Goal: Task Accomplishment & Management: Complete application form

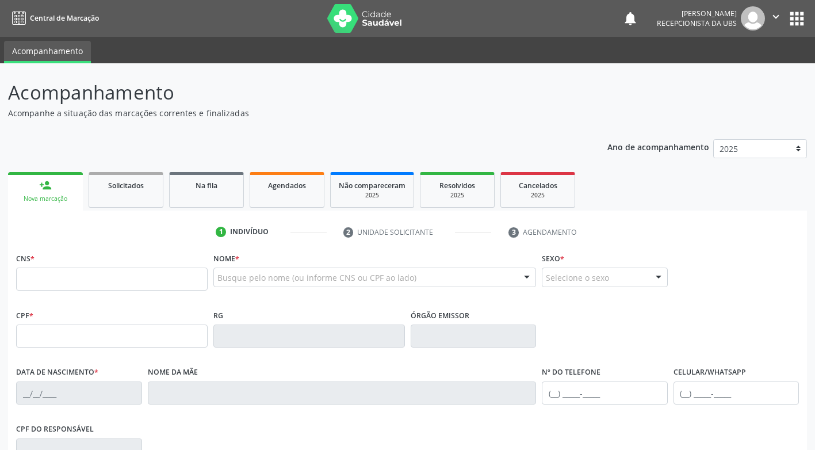
click at [82, 283] on input "text" at bounding box center [112, 279] width 192 height 23
type input "705 4074 0624 7992"
type input "[DATE]"
type input "[PERSON_NAME]"
type input "[PHONE_NUMBER]"
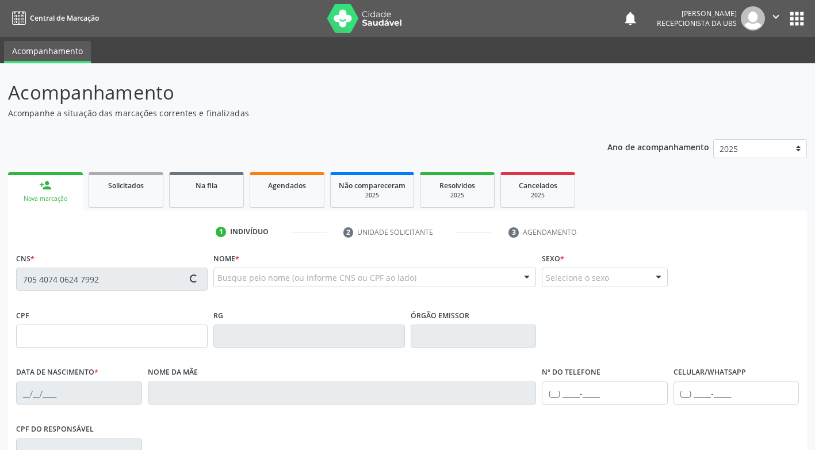
type input "[PHONE_NUMBER]"
type input "025.271.394-00"
type input "167"
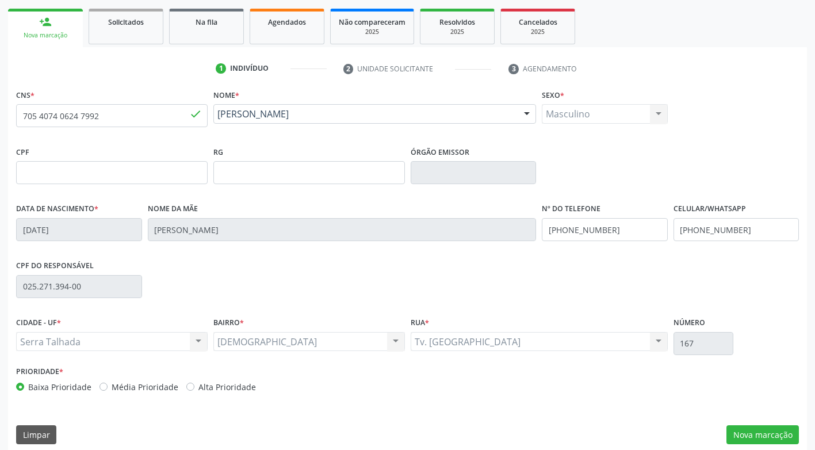
scroll to position [174, 0]
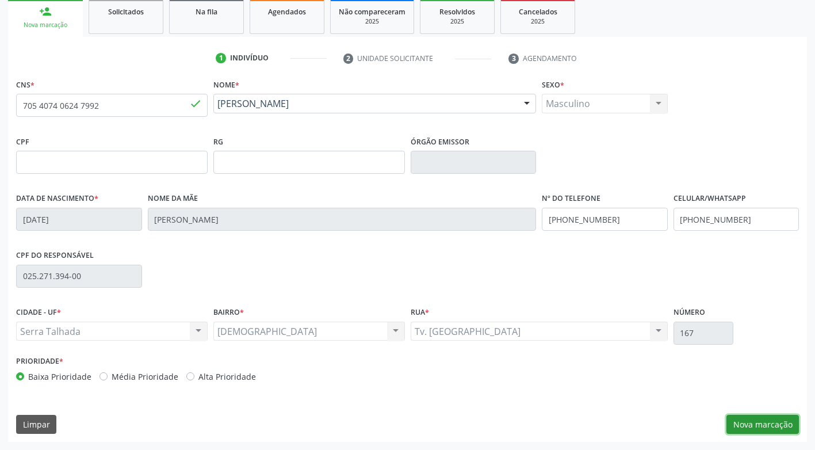
click at [732, 429] on button "Nova marcação" at bounding box center [763, 425] width 73 height 20
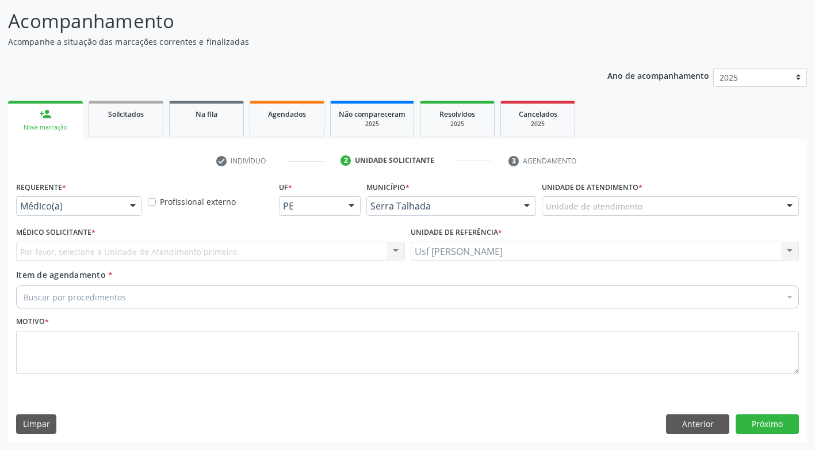
scroll to position [71, 0]
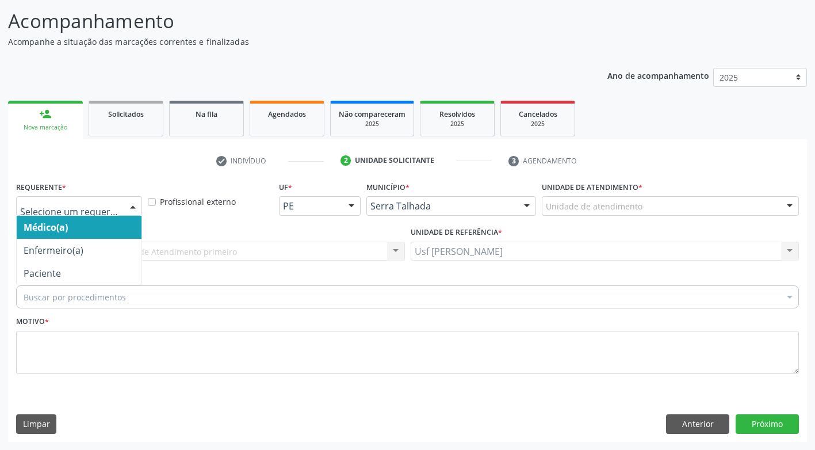
click at [133, 207] on div at bounding box center [132, 207] width 17 height 20
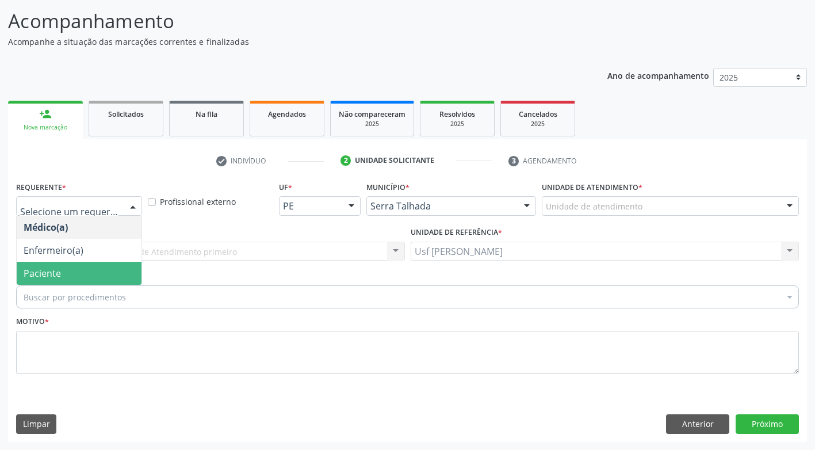
click at [83, 274] on span "Paciente" at bounding box center [79, 273] width 125 height 23
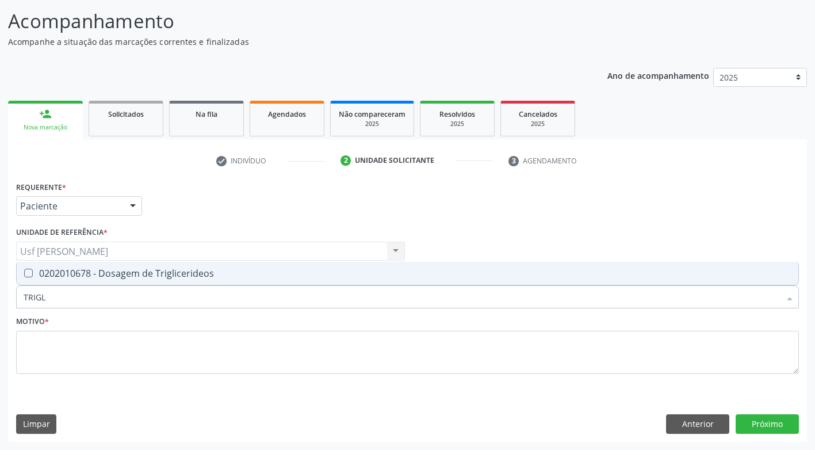
type input "TRIGLI"
click at [26, 272] on Triglicerideos at bounding box center [28, 273] width 9 height 9
click at [24, 272] on Triglicerideos "checkbox" at bounding box center [20, 272] width 7 height 7
checkbox Triglicerideos "true"
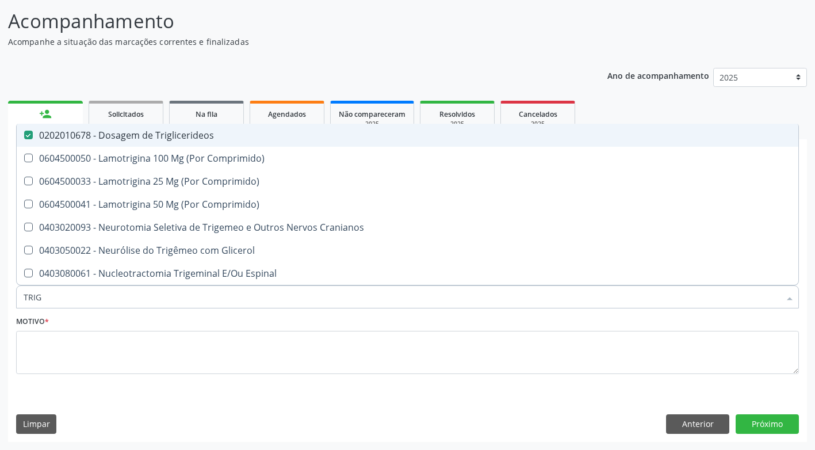
type input "TRI"
checkbox Triglicerideos "false"
type input "T"
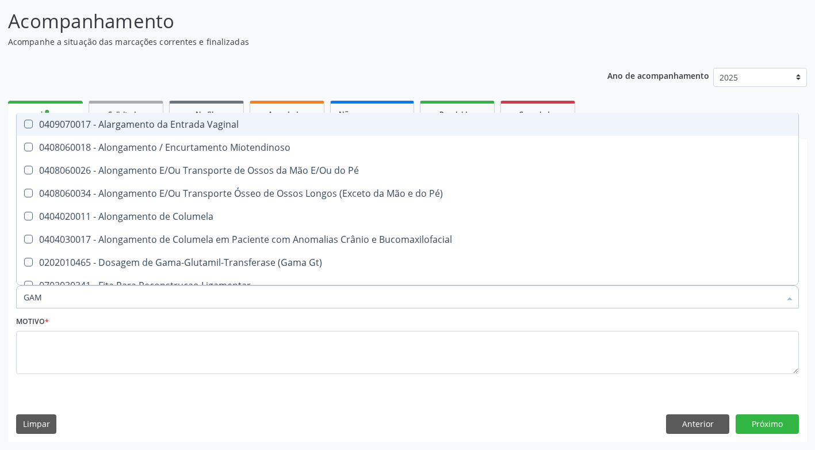
type input "GAMA"
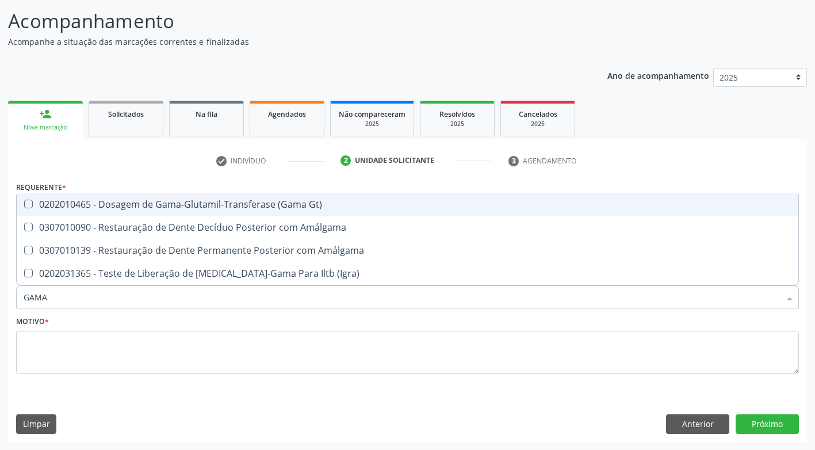
click at [26, 204] on Gt\) at bounding box center [28, 204] width 9 height 9
click at [24, 204] on Gt\) "checkbox" at bounding box center [20, 203] width 7 height 7
checkbox Gt\) "true"
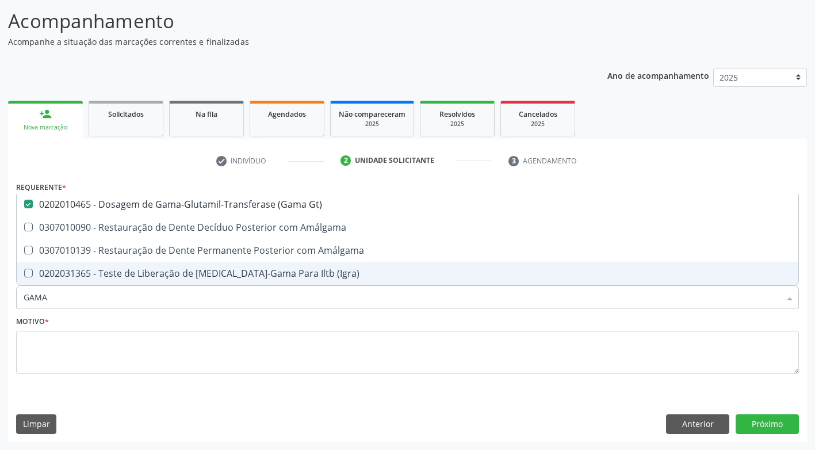
type input "GAM"
checkbox Gt\) "false"
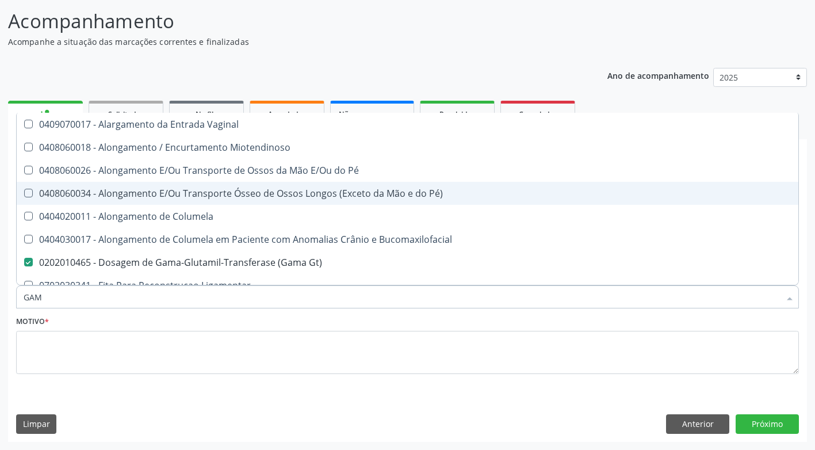
type input "GA"
checkbox Gt\) "false"
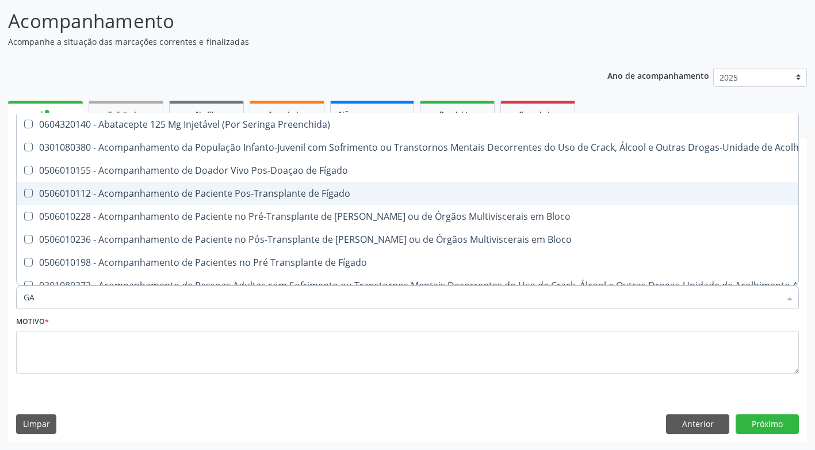
type input "G"
checkbox Gt\) "false"
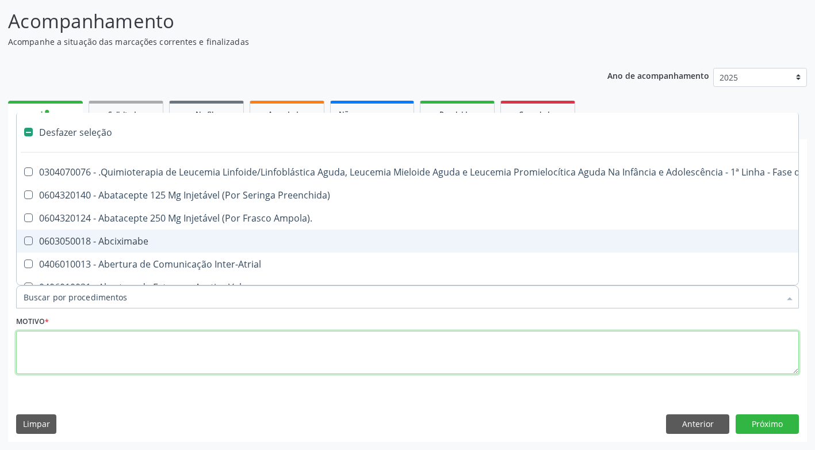
click at [66, 356] on textarea at bounding box center [407, 353] width 783 height 44
checkbox Preenchida\) "true"
checkbox Ampola\)\ "true"
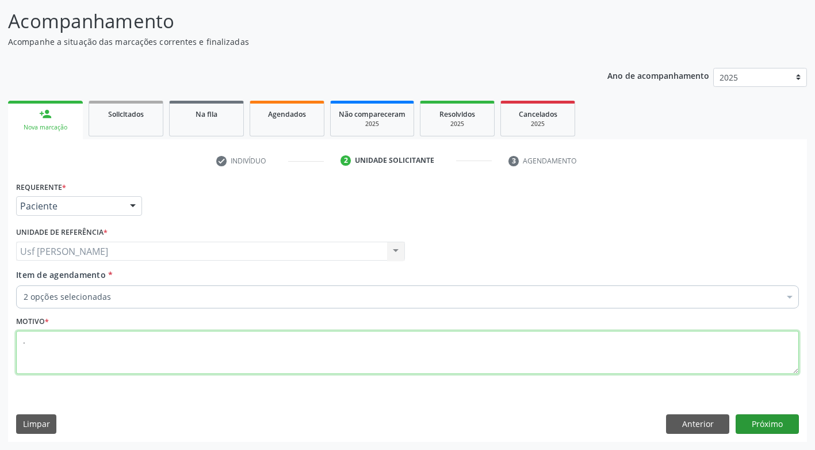
type textarea "."
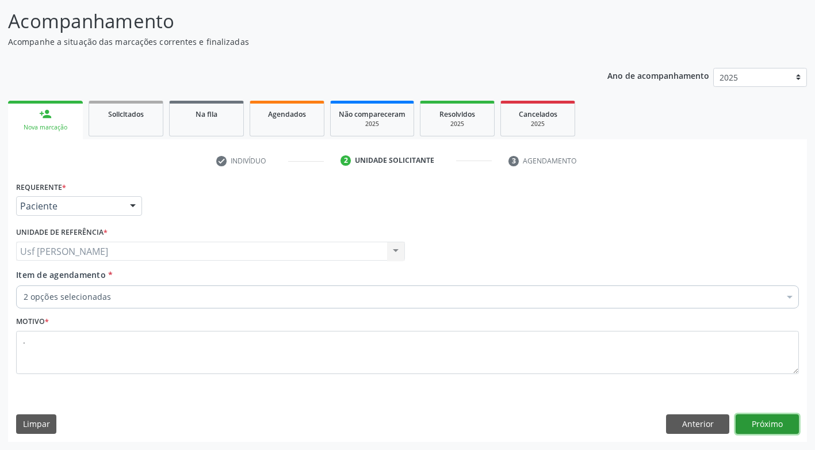
click at [764, 419] on button "Próximo" at bounding box center [767, 424] width 63 height 20
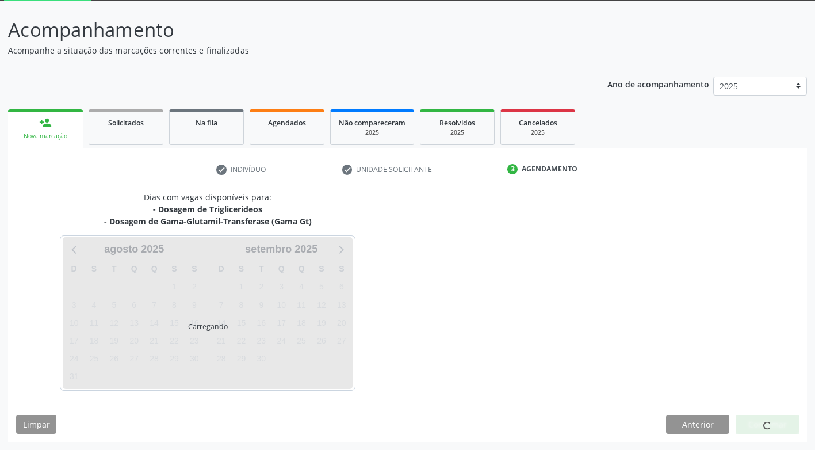
scroll to position [63, 0]
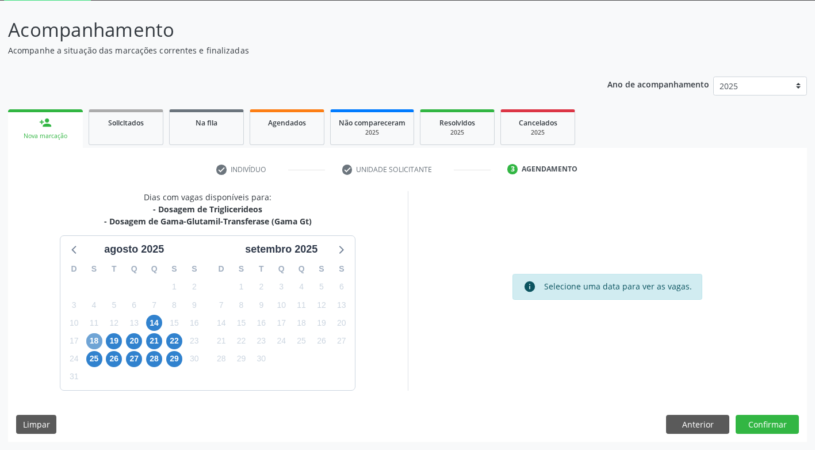
click at [91, 341] on span "18" at bounding box center [94, 341] width 16 height 16
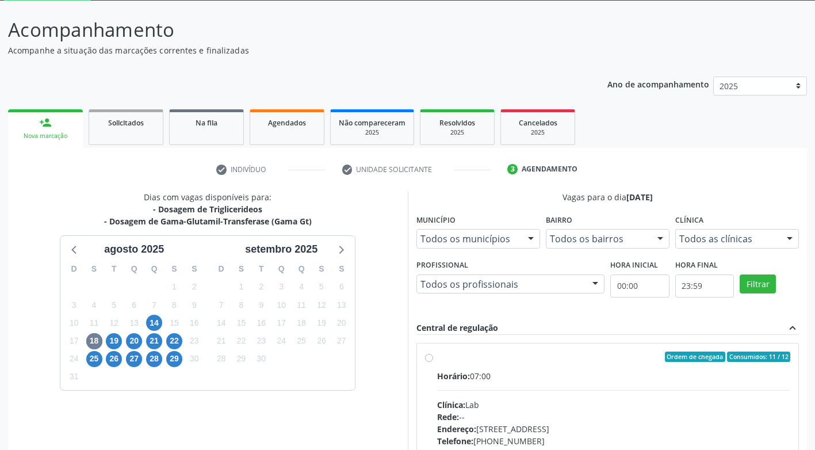
click at [437, 356] on label "Ordem de chegada Consumidos: 11 / 12 Horário: 07:00 Clínica: Lab Rede: -- Ender…" at bounding box center [614, 440] width 354 height 177
click at [428, 356] on input "Ordem de chegada Consumidos: 11 / 12 Horário: 07:00 Clínica: Lab Rede: -- Ender…" at bounding box center [429, 357] width 8 height 10
radio input "true"
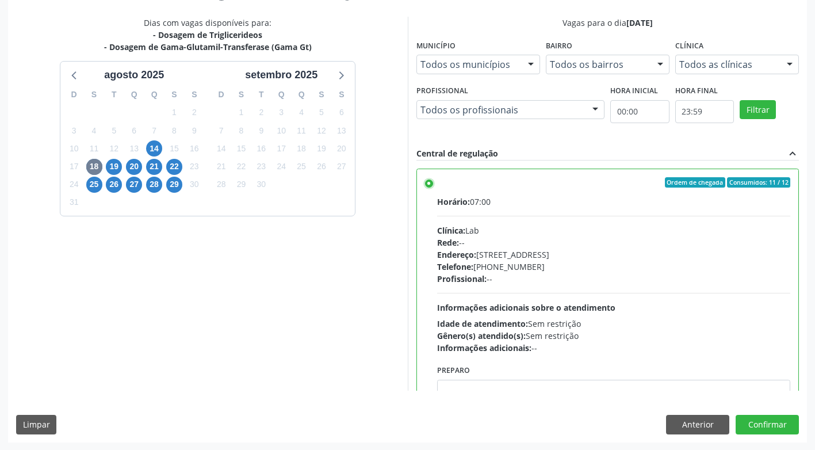
scroll to position [238, 0]
click at [762, 424] on button "Confirmar" at bounding box center [767, 424] width 63 height 20
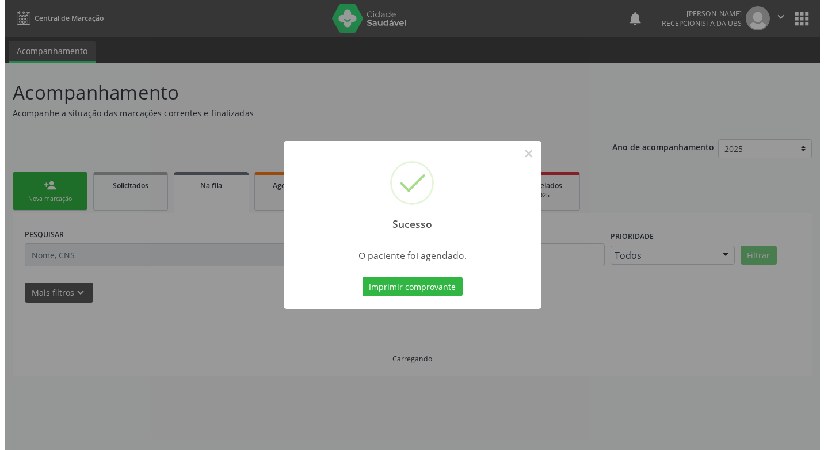
scroll to position [0, 0]
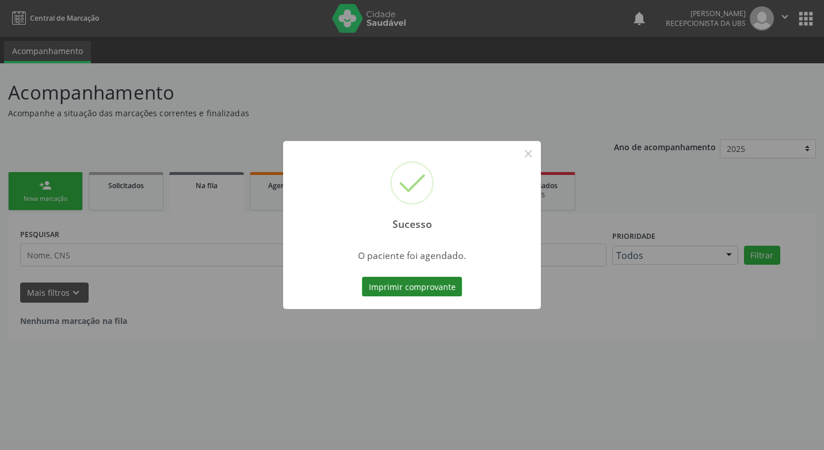
click at [407, 286] on button "Imprimir comprovante" at bounding box center [412, 287] width 100 height 20
